Goal: Task Accomplishment & Management: Use online tool/utility

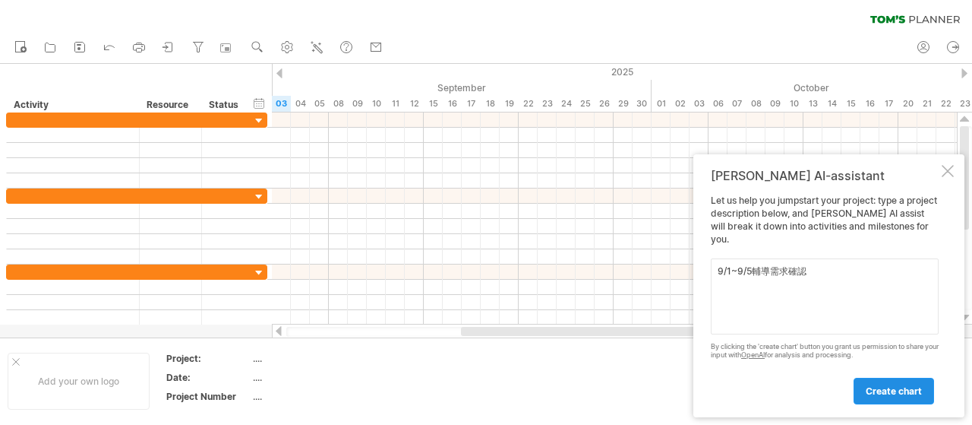
type textarea "9/1~9/5輔導需求確認"
click at [880, 390] on span "create chart" at bounding box center [894, 390] width 56 height 11
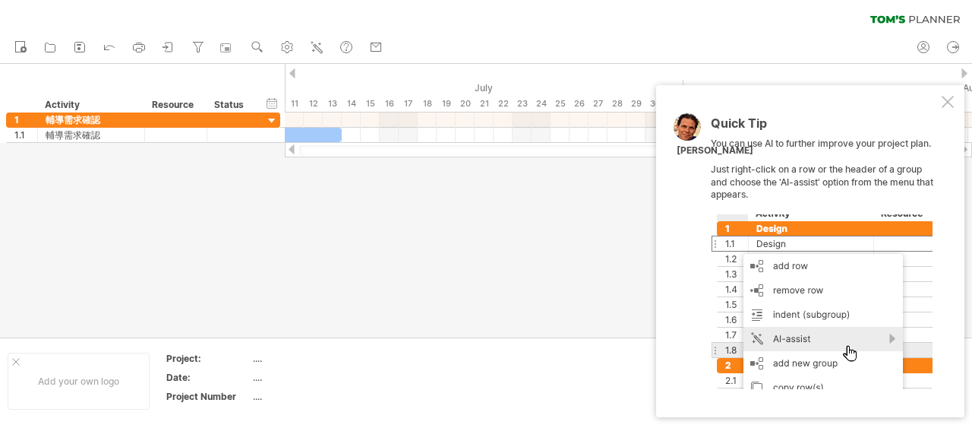
click at [943, 102] on div at bounding box center [948, 102] width 12 height 12
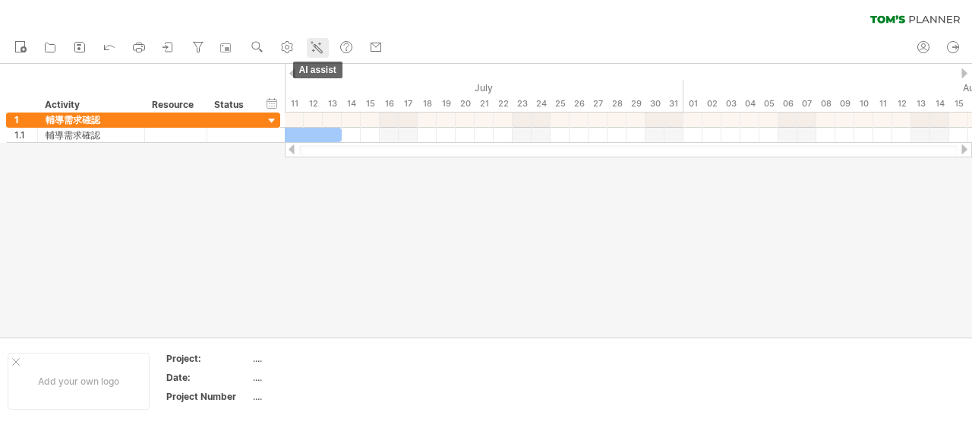
click at [322, 46] on icon at bounding box center [316, 46] width 15 height 15
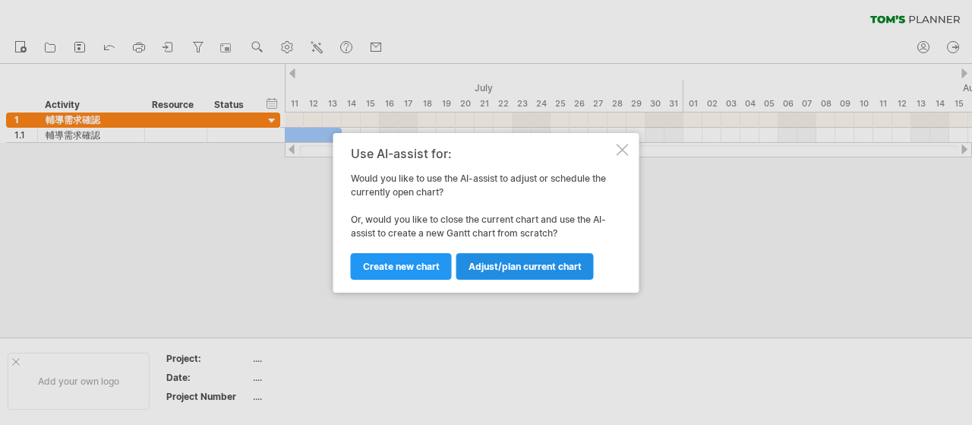
click at [507, 257] on link "Adjust/plan current chart" at bounding box center [524, 266] width 137 height 27
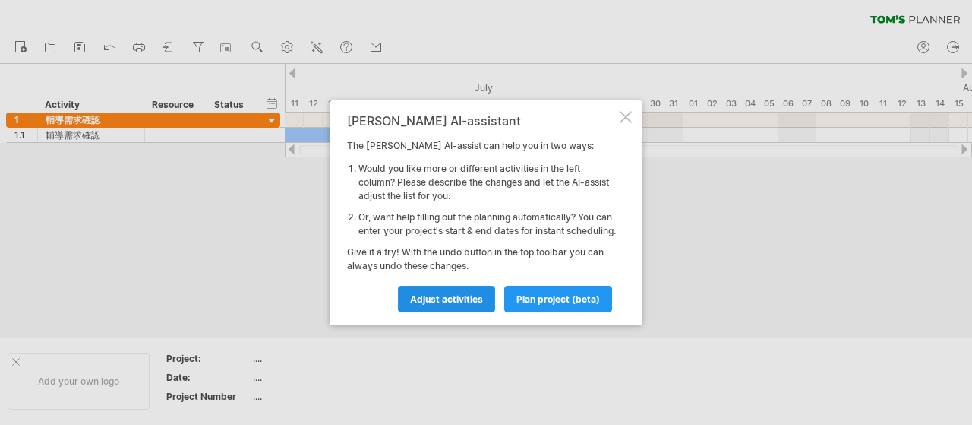
click at [453, 300] on span "Adjust activities" at bounding box center [446, 298] width 73 height 11
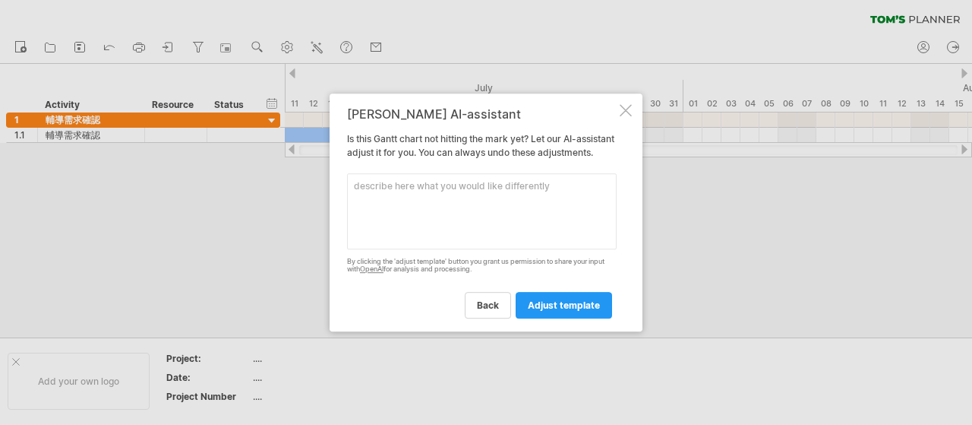
drag, startPoint x: 476, startPoint y: 103, endPoint x: 576, endPoint y: 128, distance: 102.8
click at [576, 128] on div "[PERSON_NAME] AI-assistant Is this Gantt chart not hitting the mark yet? Let ou…" at bounding box center [482, 212] width 270 height 211
drag, startPoint x: 431, startPoint y: 99, endPoint x: 511, endPoint y: 117, distance: 82.4
click at [511, 117] on div "[PERSON_NAME] AI-assistant Is this Gantt chart not hitting the mark yet? Let ou…" at bounding box center [482, 212] width 270 height 211
click at [486, 317] on link "back" at bounding box center [488, 305] width 46 height 27
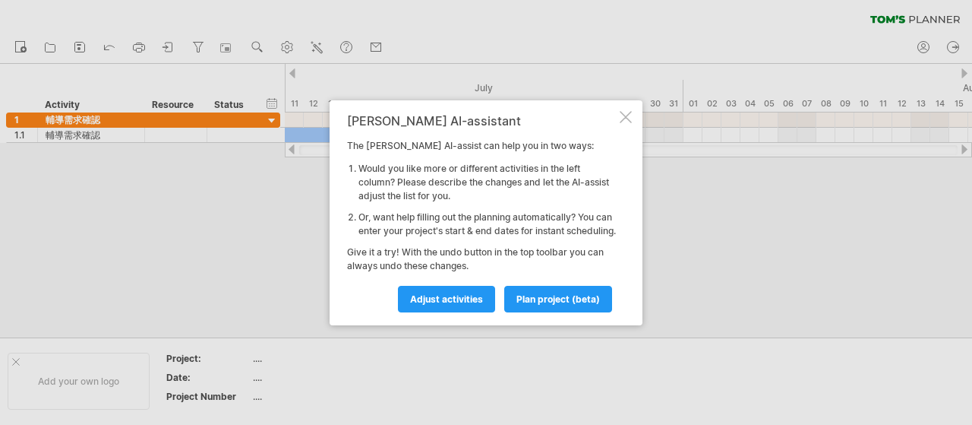
click at [621, 111] on div at bounding box center [626, 117] width 12 height 12
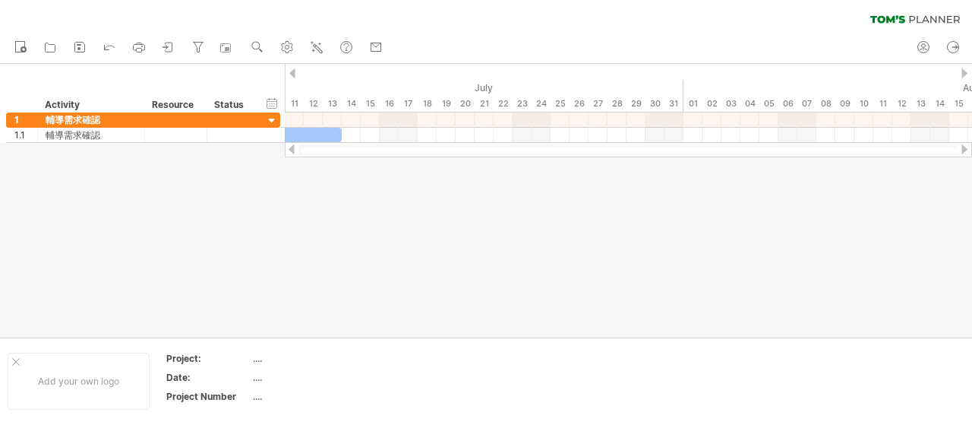
click at [962, 75] on div at bounding box center [965, 73] width 6 height 10
click at [965, 150] on div at bounding box center [965, 149] width 12 height 10
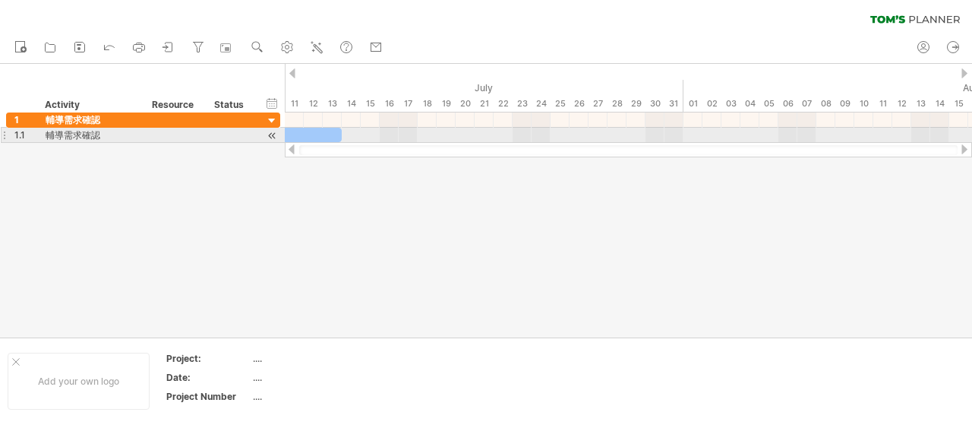
drag, startPoint x: 880, startPoint y: 136, endPoint x: 832, endPoint y: 129, distance: 49.1
click at [832, 129] on div at bounding box center [628, 135] width 687 height 15
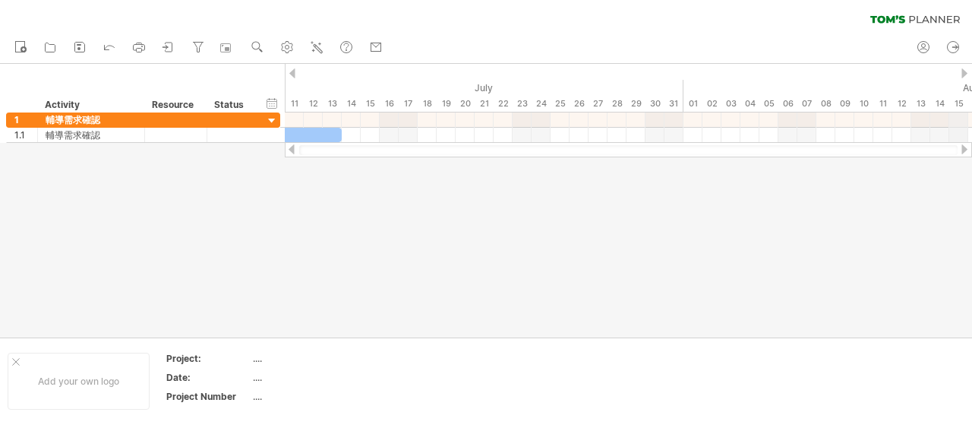
click at [962, 90] on div "August" at bounding box center [978, 88] width 589 height 16
click at [115, 47] on icon at bounding box center [109, 46] width 15 height 15
